Goal: Task Accomplishment & Management: Manage account settings

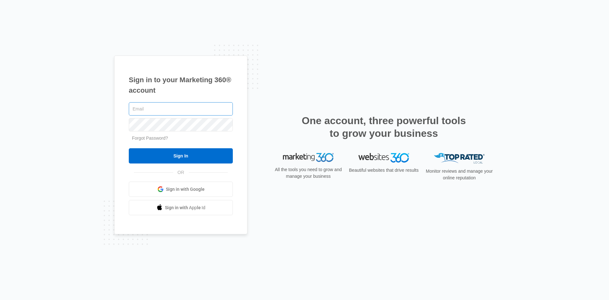
click at [162, 111] on input "text" at bounding box center [181, 108] width 104 height 13
type input "[EMAIL_ADDRESS][DOMAIN_NAME]"
click at [129, 148] on input "Sign In" at bounding box center [181, 155] width 104 height 15
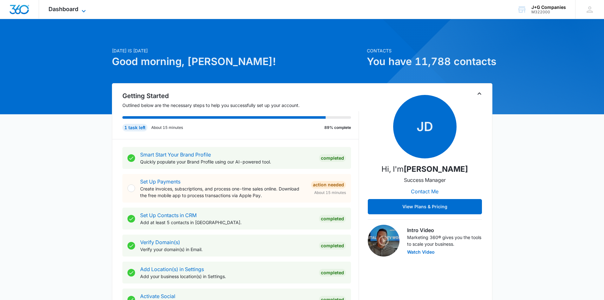
click at [71, 11] on span "Dashboard" at bounding box center [64, 9] width 30 height 7
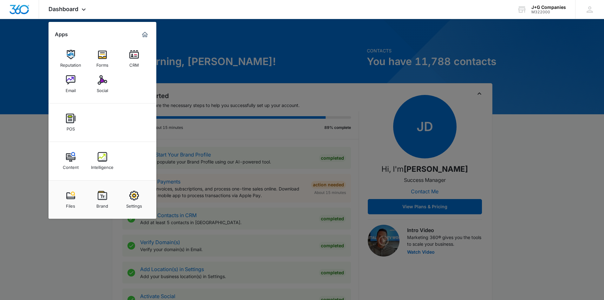
click at [97, 87] on div "Social" at bounding box center [102, 89] width 11 height 8
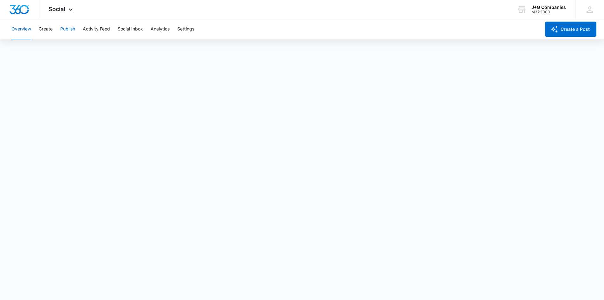
click at [63, 30] on button "Publish" at bounding box center [67, 29] width 15 height 20
click at [57, 50] on button "Schedules" at bounding box center [49, 49] width 22 height 18
click at [71, 12] on icon at bounding box center [71, 11] width 8 height 8
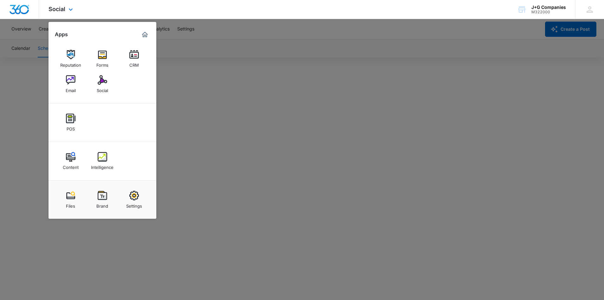
click at [81, 29] on div "Apps Reputation Forms CRM Email Social POS Content Intelligence Files Brand Set…" at bounding box center [103, 120] width 108 height 197
click at [227, 30] on div at bounding box center [302, 150] width 604 height 300
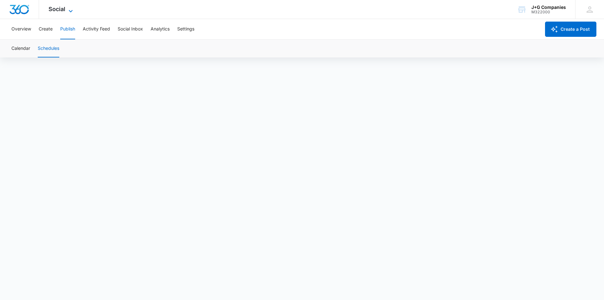
click at [67, 12] on icon at bounding box center [71, 11] width 8 height 8
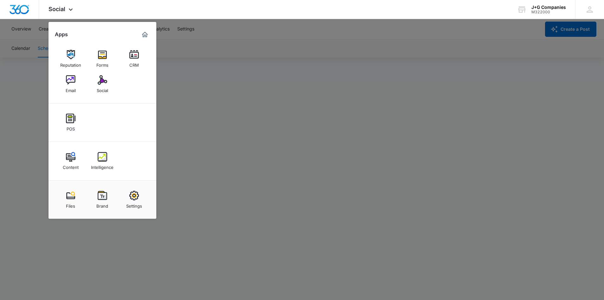
click at [224, 25] on div at bounding box center [302, 150] width 604 height 300
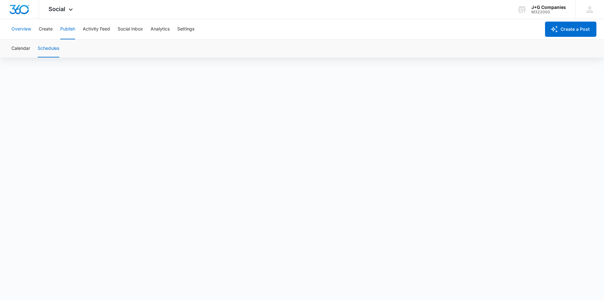
click at [30, 29] on button "Overview" at bounding box center [21, 29] width 20 height 20
click at [42, 28] on button "Create" at bounding box center [46, 29] width 14 height 20
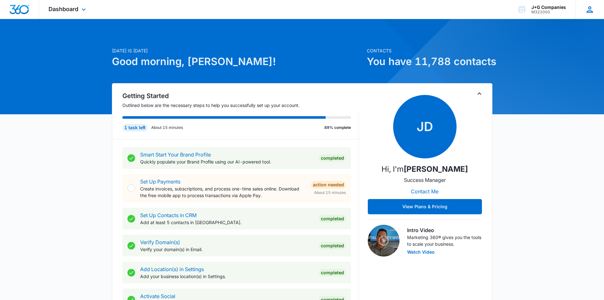
click at [587, 10] on icon at bounding box center [590, 10] width 10 height 10
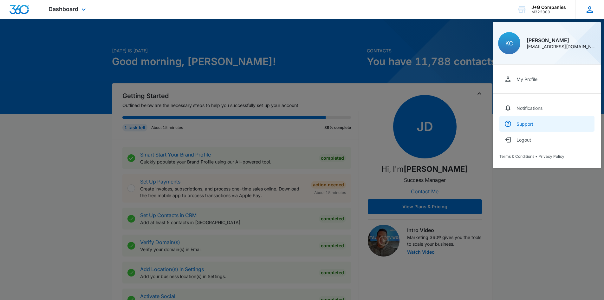
click at [523, 122] on div "Support" at bounding box center [525, 123] width 17 height 5
click at [93, 14] on div "Dashboard Apps Reputation Forms CRM Email Social POS Content Intelligence Files…" at bounding box center [68, 9] width 58 height 19
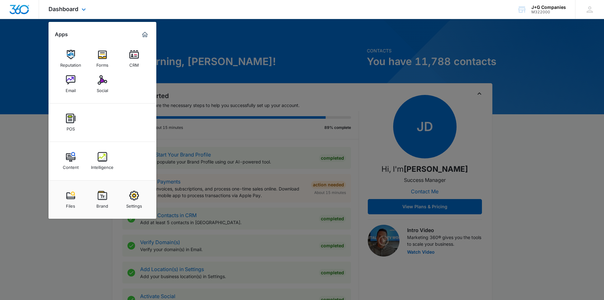
click at [132, 5] on div "Dashboard Apps Reputation Forms CRM Email Social POS Content Intelligence Files…" at bounding box center [302, 9] width 604 height 19
click at [45, 36] on div at bounding box center [302, 150] width 604 height 300
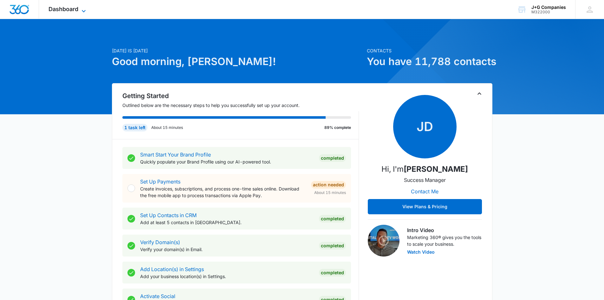
click at [82, 10] on icon at bounding box center [84, 11] width 8 height 8
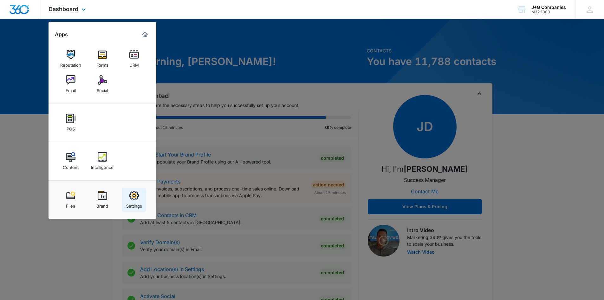
click at [141, 201] on div "Settings" at bounding box center [134, 204] width 16 height 8
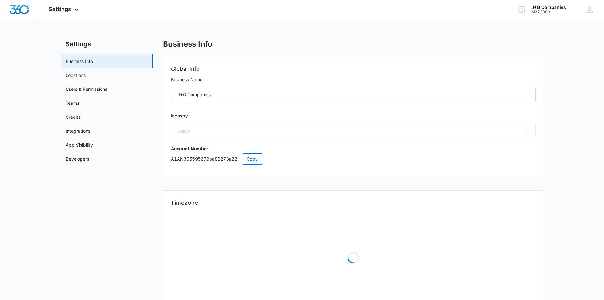
select select "35"
select select "US"
select select "[GEOGRAPHIC_DATA]/[US_STATE]/[GEOGRAPHIC_DATA]"
